Goal: Navigation & Orientation: Find specific page/section

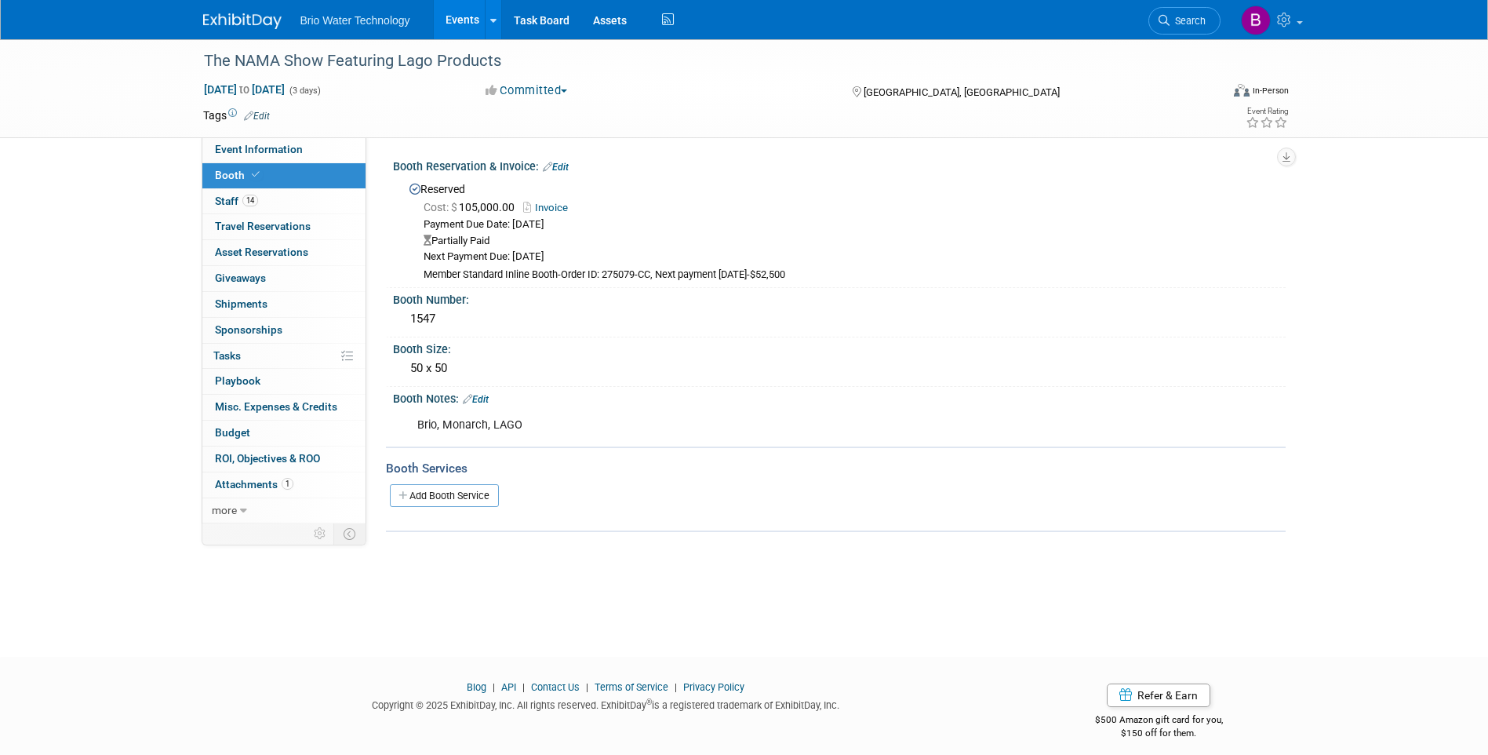
click at [469, 27] on link "Events" at bounding box center [462, 19] width 57 height 39
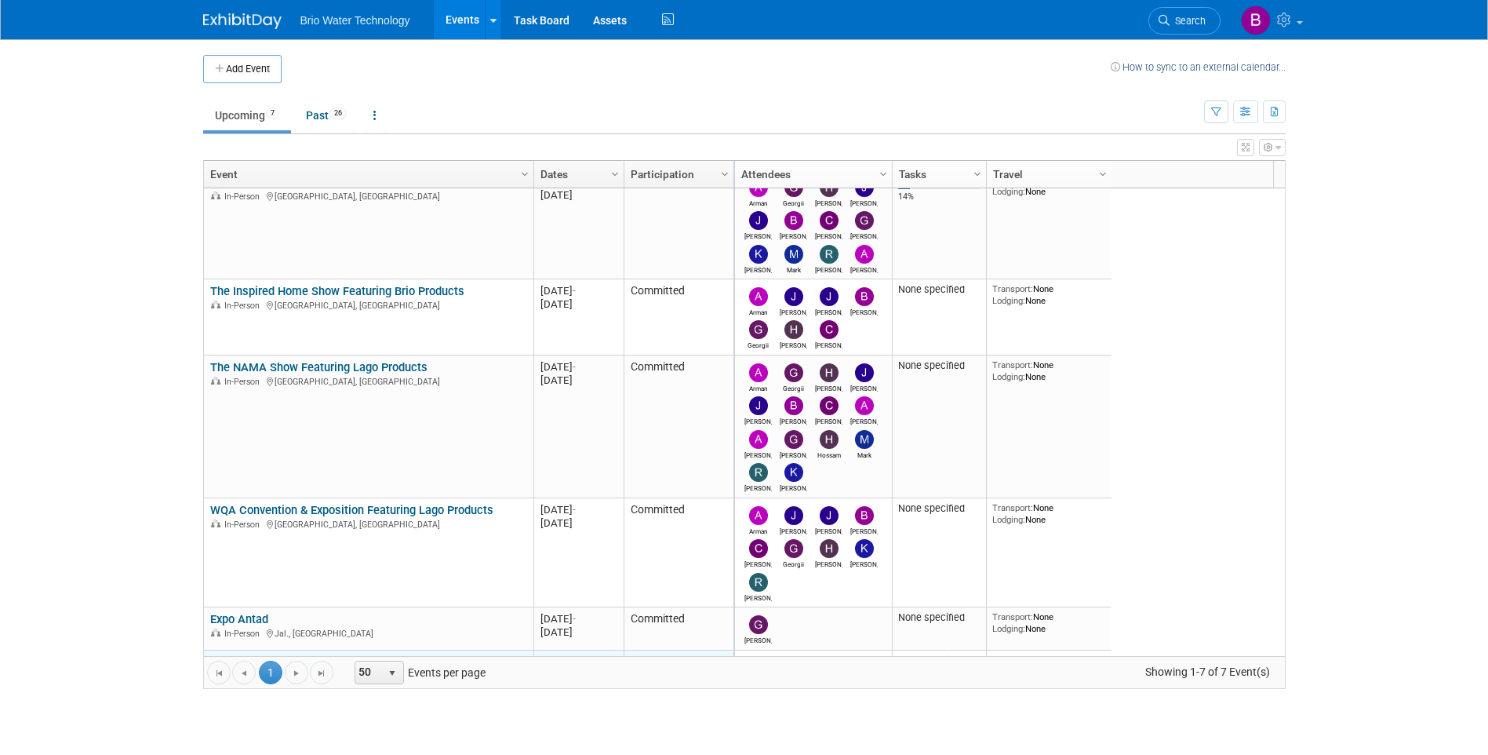
scroll to position [165, 0]
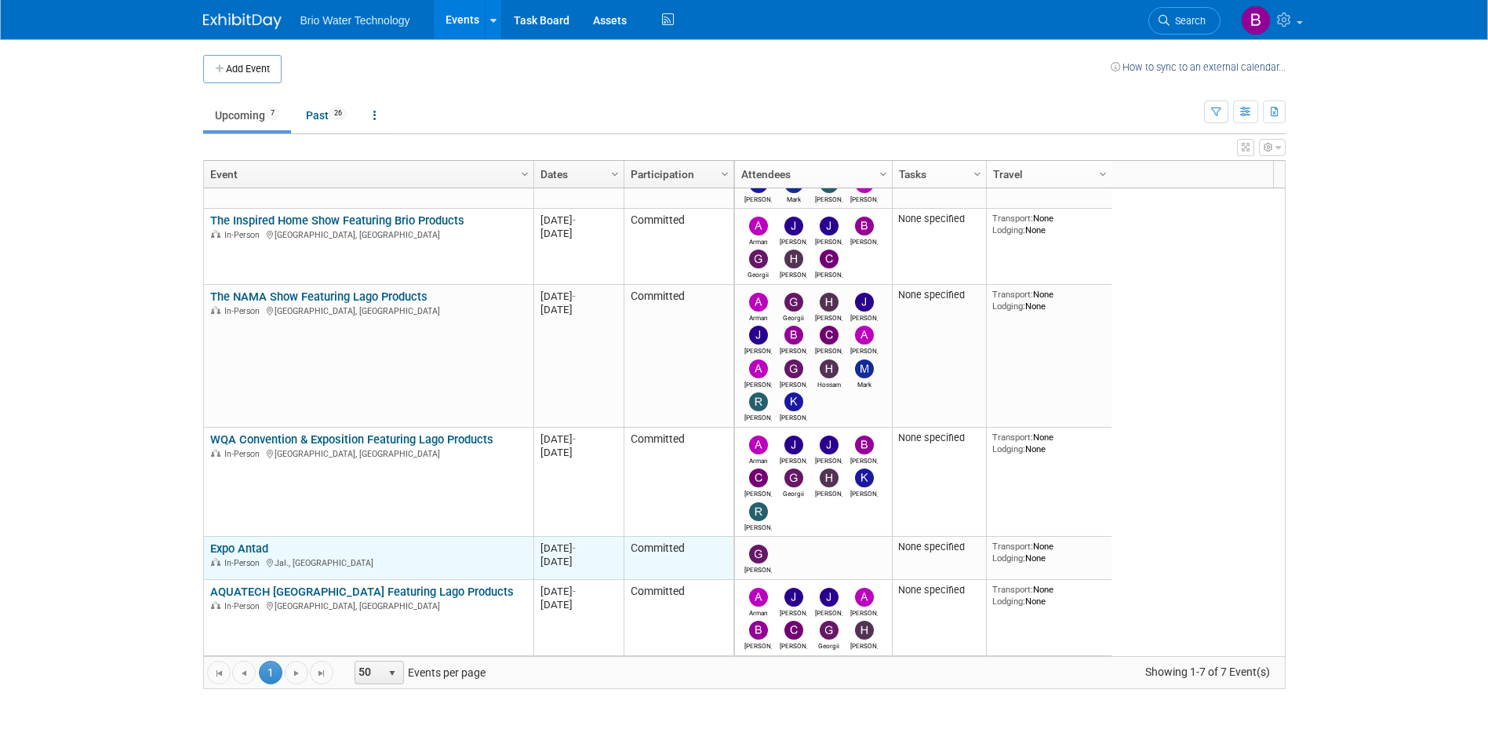
click at [320, 551] on div "Expo Antad In-Person [GEOGRAPHIC_DATA], [GEOGRAPHIC_DATA]" at bounding box center [368, 554] width 316 height 27
click at [249, 550] on link "Expo Antad" at bounding box center [239, 548] width 58 height 14
